Goal: Register for event/course

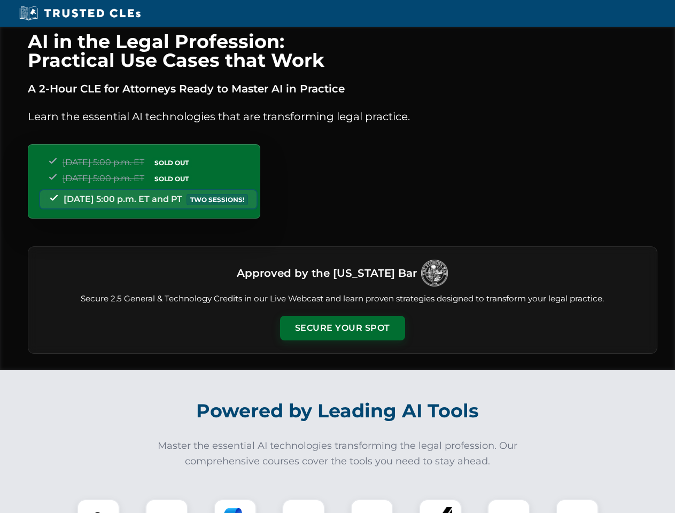
click at [342, 328] on button "Secure Your Spot" at bounding box center [342, 328] width 125 height 25
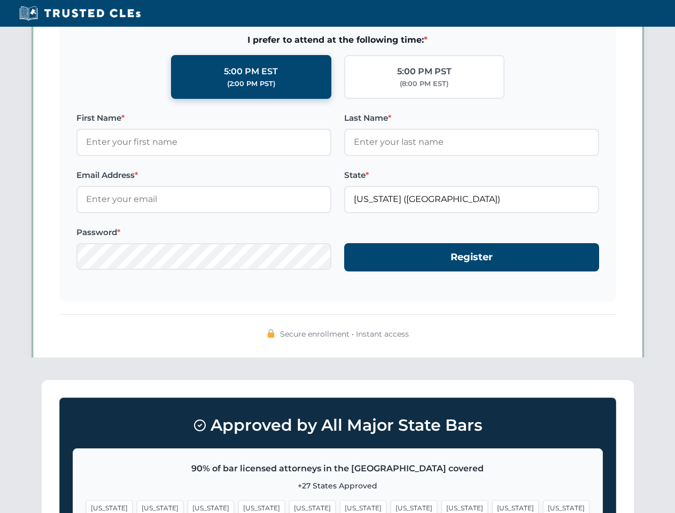
click at [391, 506] on span "[US_STATE]" at bounding box center [414, 507] width 46 height 15
click at [492, 506] on span "[US_STATE]" at bounding box center [515, 507] width 46 height 15
